Goal: Information Seeking & Learning: Learn about a topic

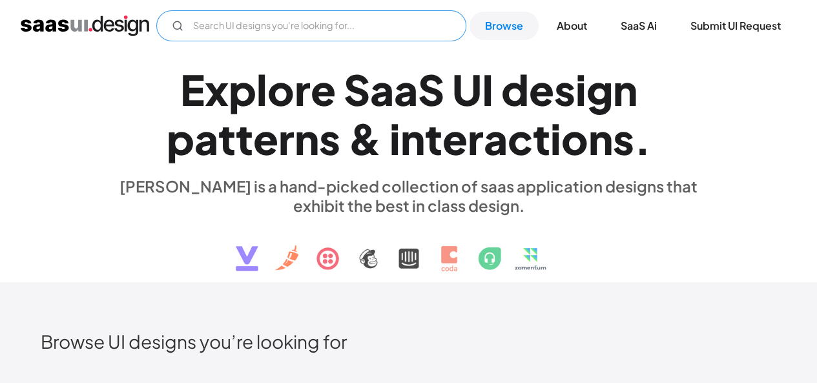
click at [307, 26] on input "Email Form" at bounding box center [311, 25] width 310 height 31
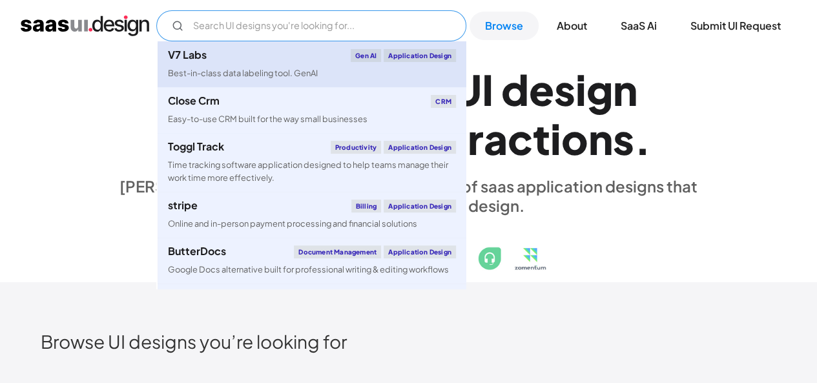
click at [271, 65] on link "V7 Labs Gen AI Application Design Best-in-class data labeling tool. GenAI" at bounding box center [312, 64] width 309 height 46
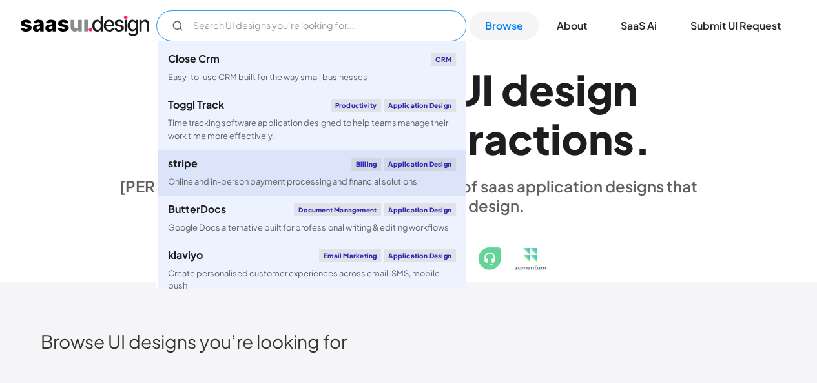
scroll to position [41, 0]
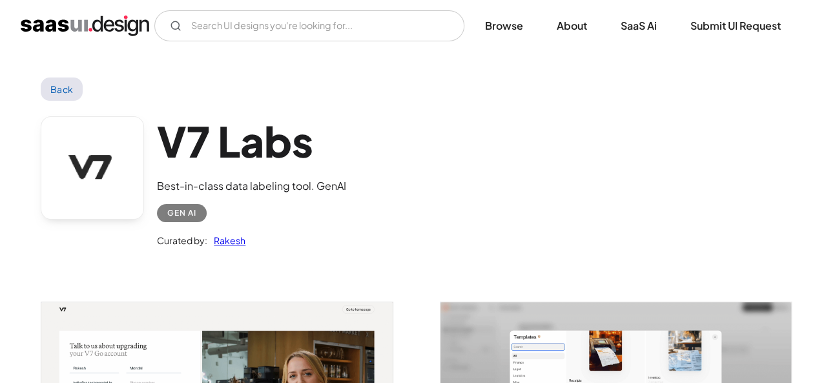
click at [574, 182] on div "V7 Labs Best-in-class data labeling tool. GenAI Gen AI Curated by: [PERSON_NAME]" at bounding box center [408, 185] width 735 height 169
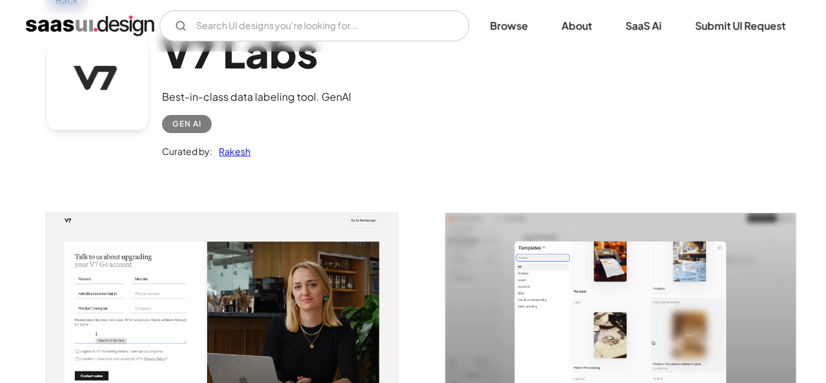
scroll to position [221, 0]
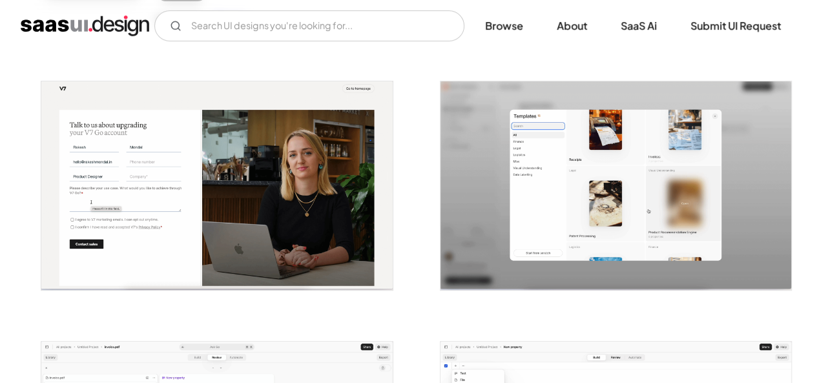
click at [230, 194] on img "open lightbox" at bounding box center [216, 185] width 351 height 208
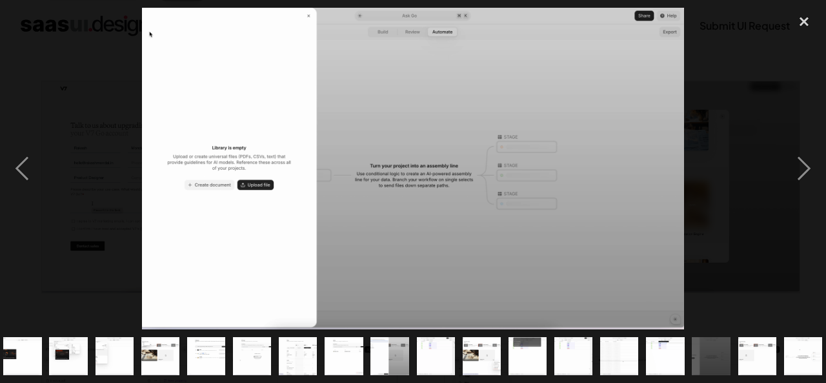
scroll to position [0, 146]
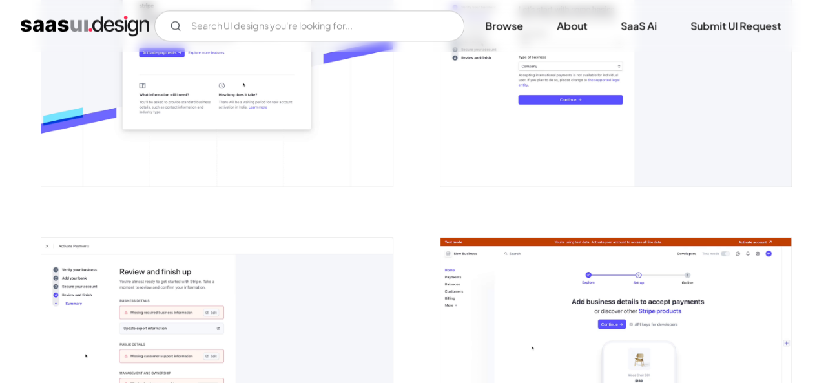
scroll to position [863, 0]
